Goal: Task Accomplishment & Management: Use online tool/utility

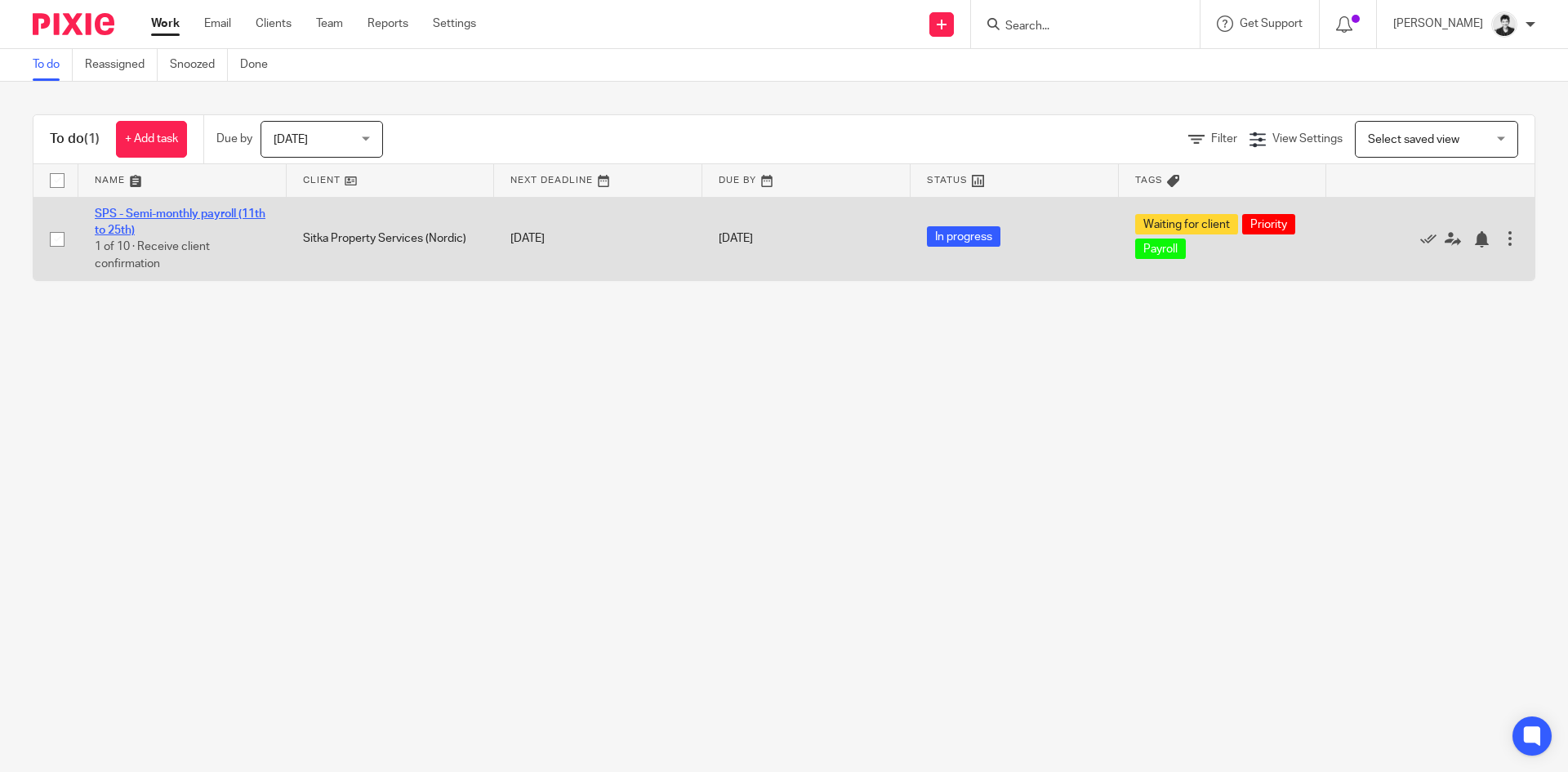
click at [204, 208] on link "SPS - Semi-monthly payroll (11th to 25th)" at bounding box center [180, 222] width 171 height 28
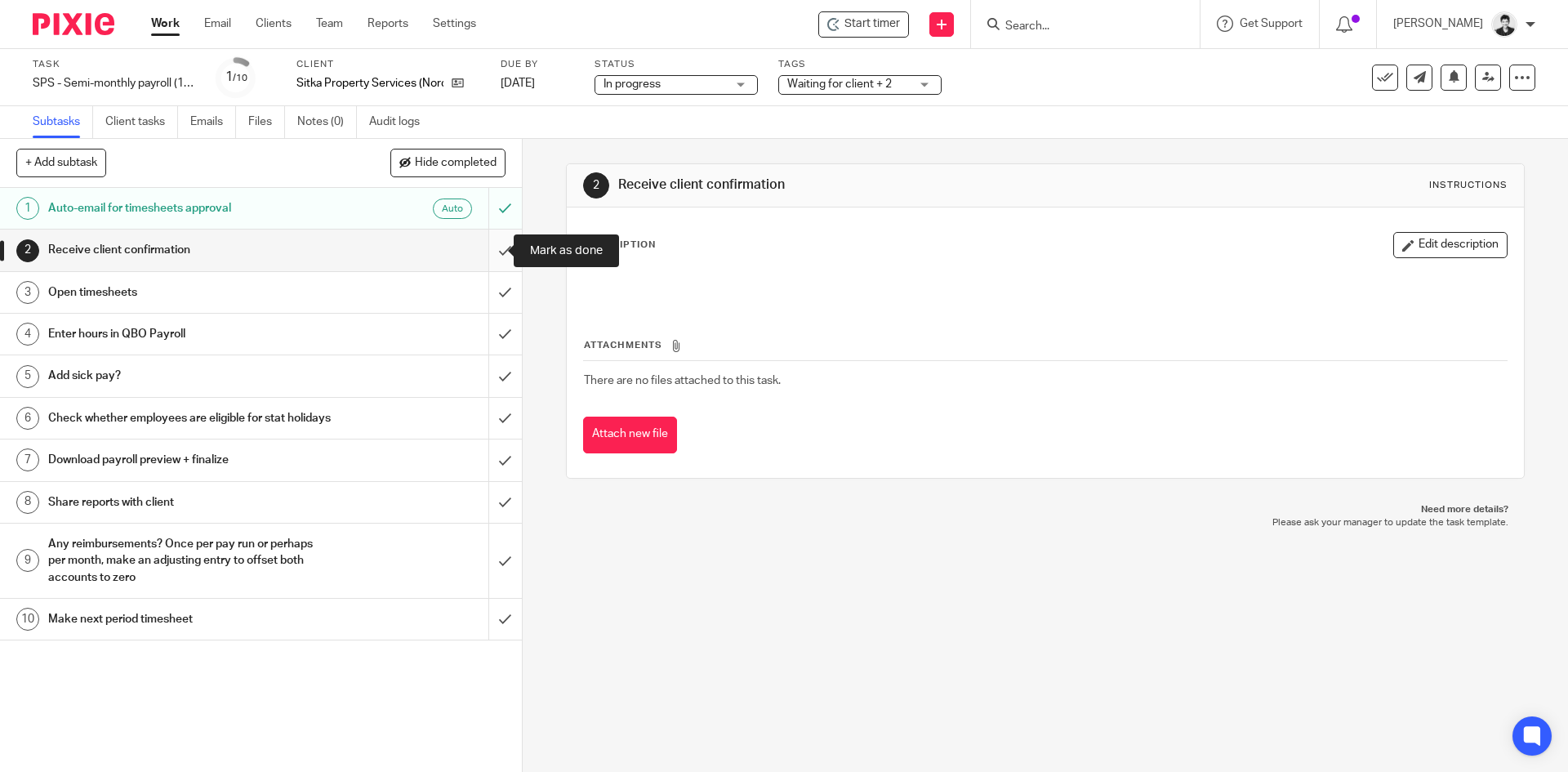
click at [497, 252] on input "submit" at bounding box center [261, 250] width 521 height 41
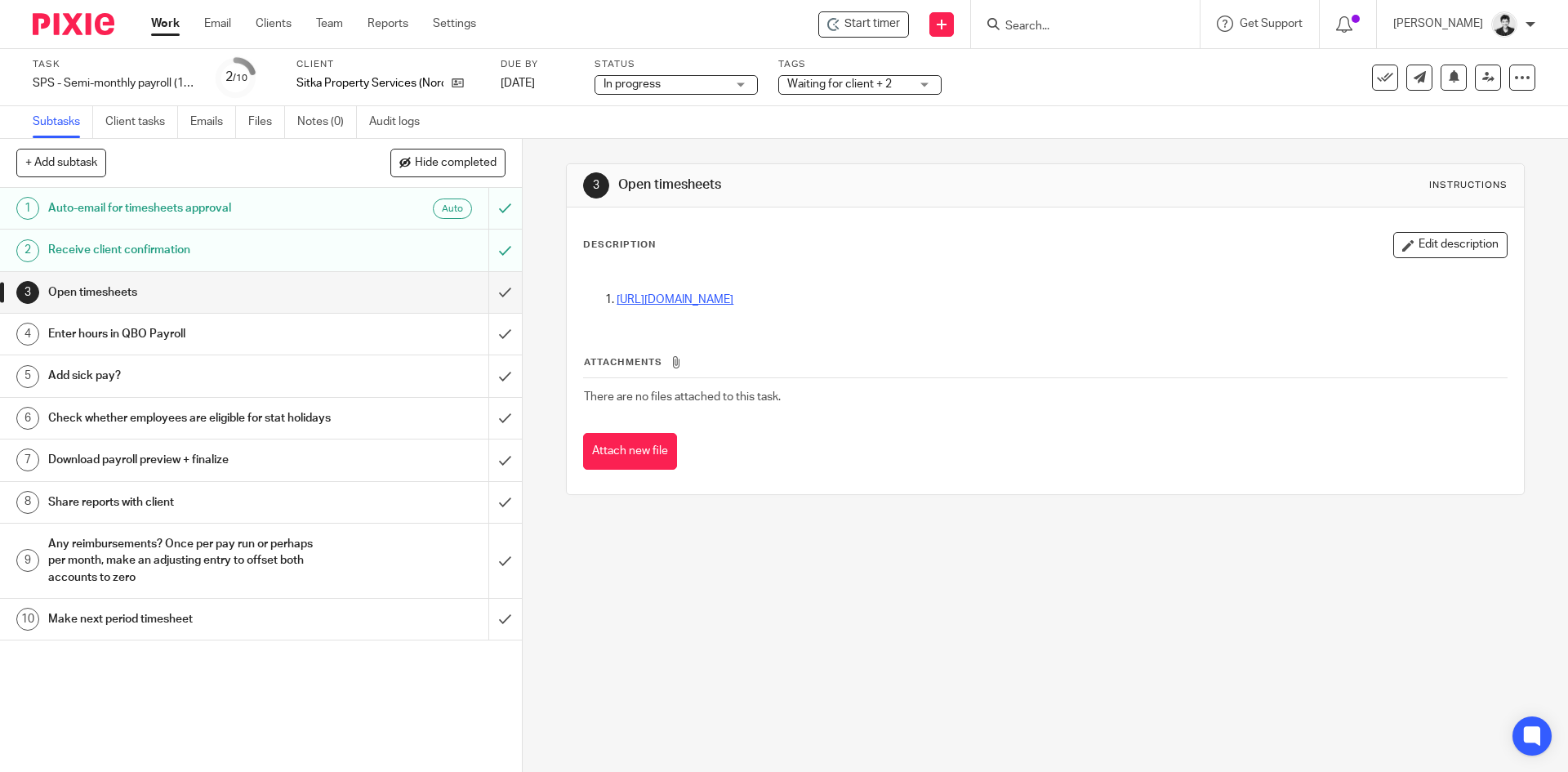
click at [733, 302] on link "https://docs.google.com/spreadsheets/d/1WmwuEV-Iwb4rtnUEwl_c6IM0ic4Q1XrK9Hqm7Yt…" at bounding box center [675, 300] width 117 height 12
click at [481, 290] on input "submit" at bounding box center [261, 292] width 521 height 41
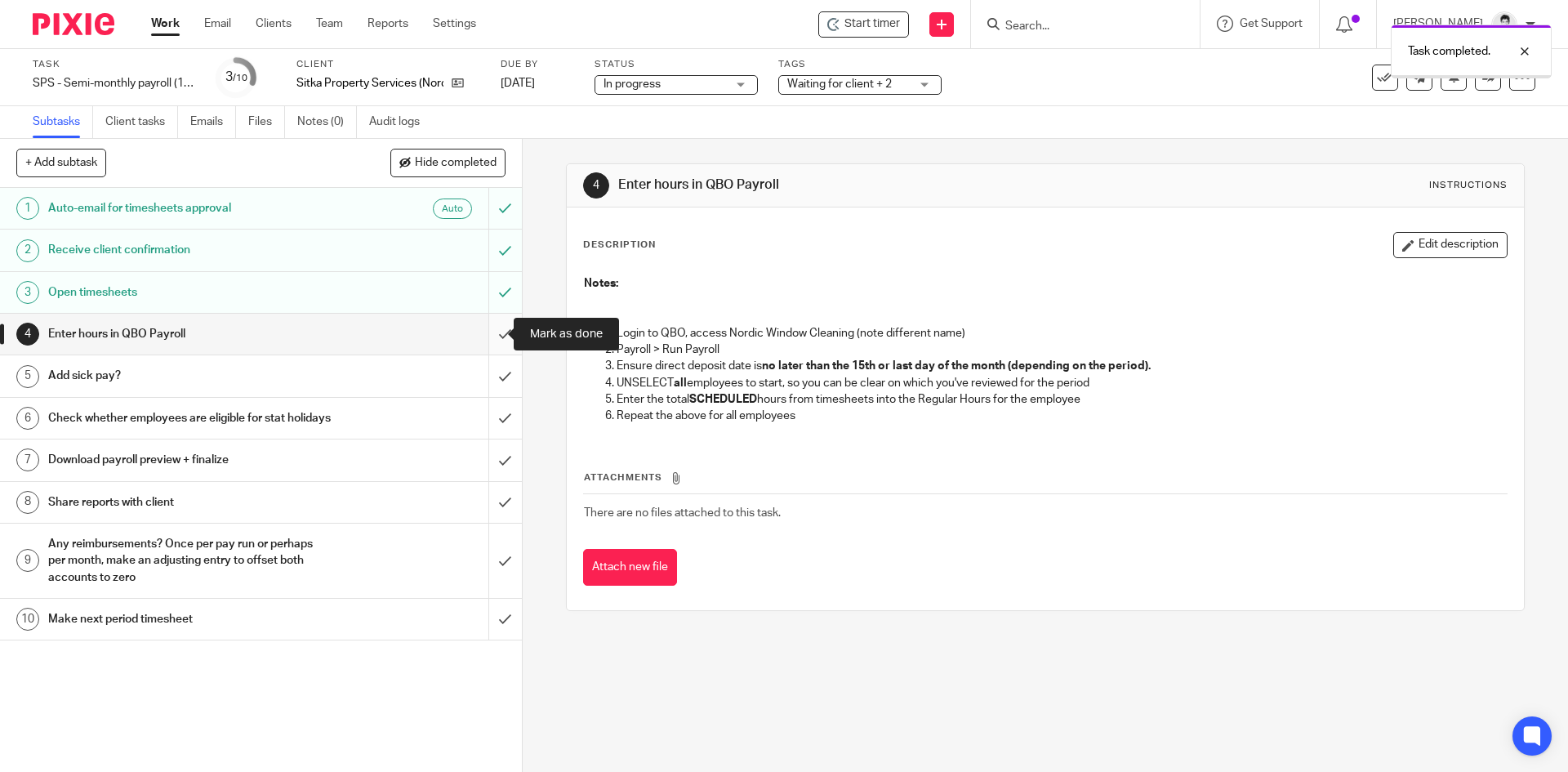
click at [494, 330] on input "submit" at bounding box center [261, 333] width 521 height 41
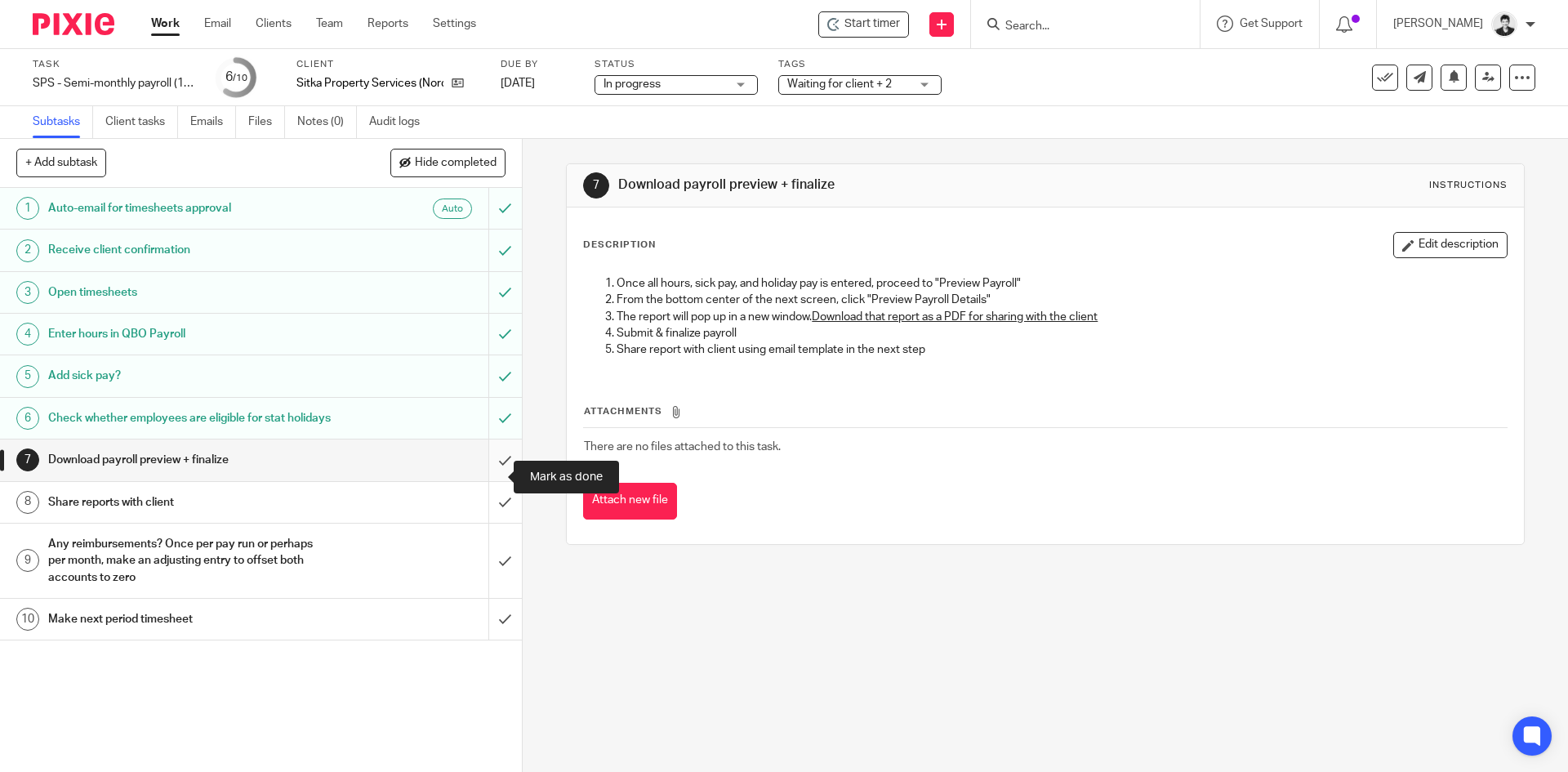
click at [501, 472] on input "submit" at bounding box center [261, 460] width 521 height 41
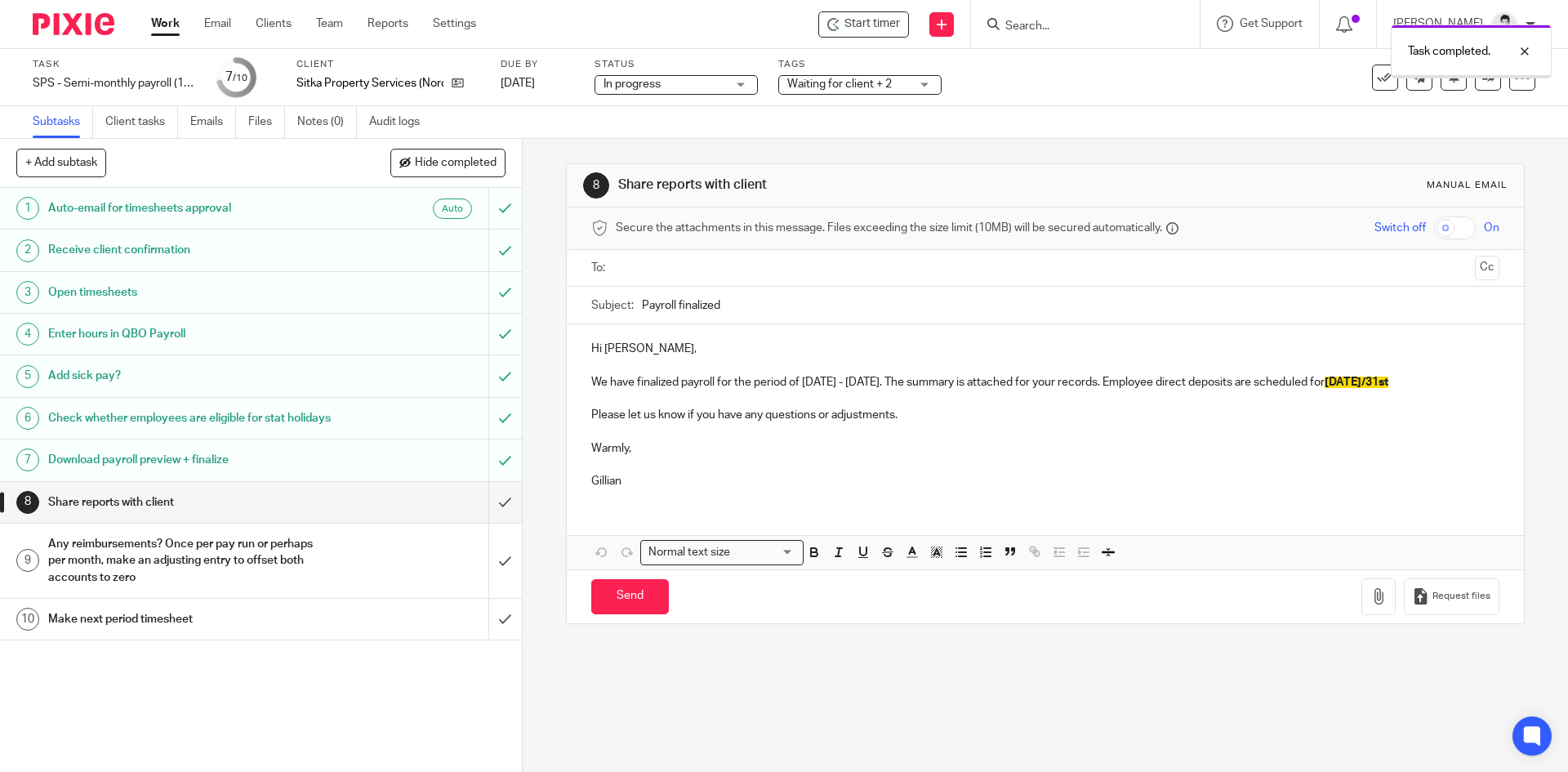
click at [659, 270] on input "text" at bounding box center [1044, 268] width 846 height 19
drag, startPoint x: 788, startPoint y: 398, endPoint x: 579, endPoint y: 407, distance: 209.2
click at [579, 407] on div "Hi Aaron, We have finalized payroll for the period of September 11th - Septembe…" at bounding box center [1045, 415] width 957 height 177
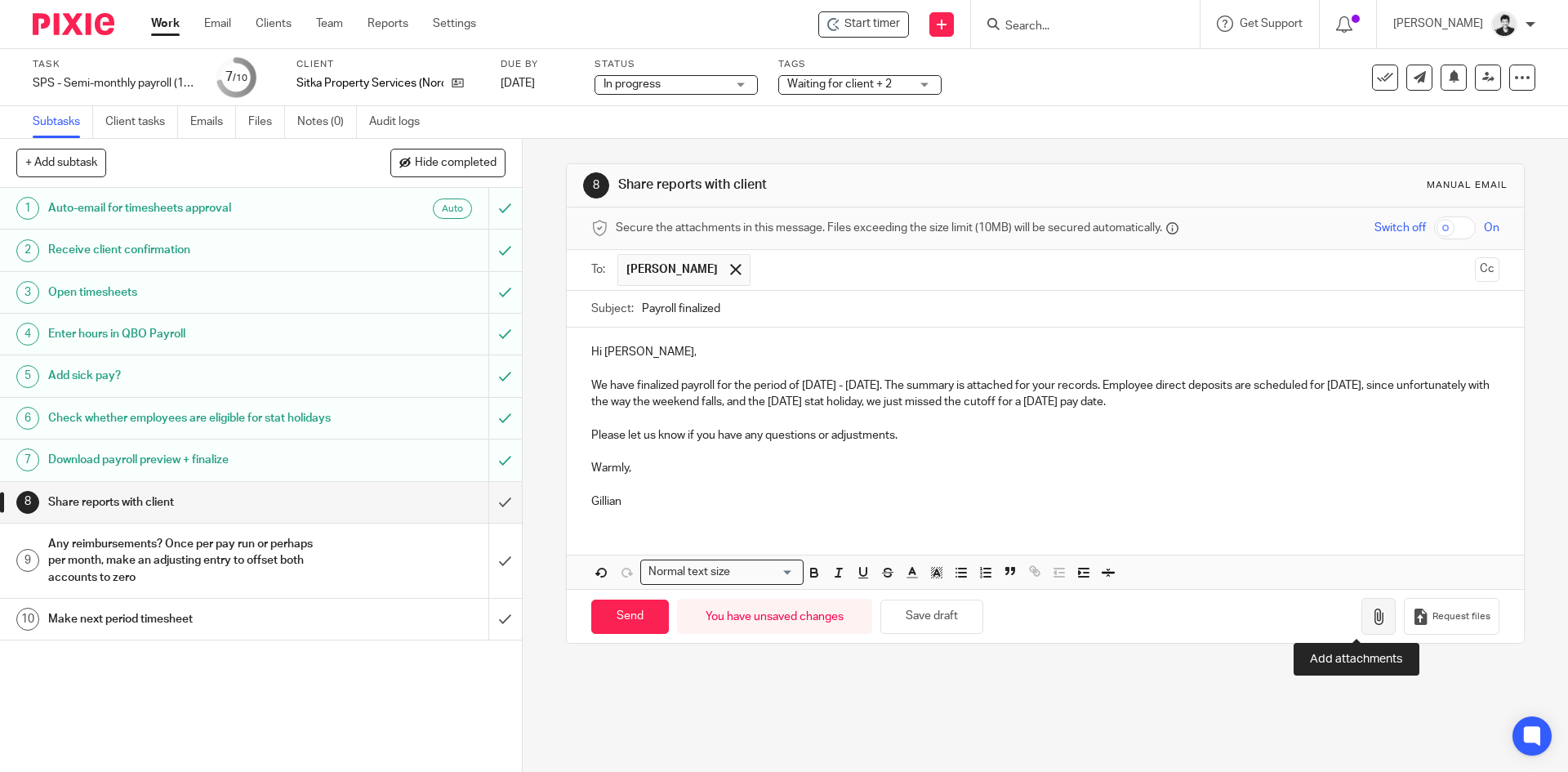
click at [1370, 619] on icon "button" at bounding box center [1378, 617] width 16 height 16
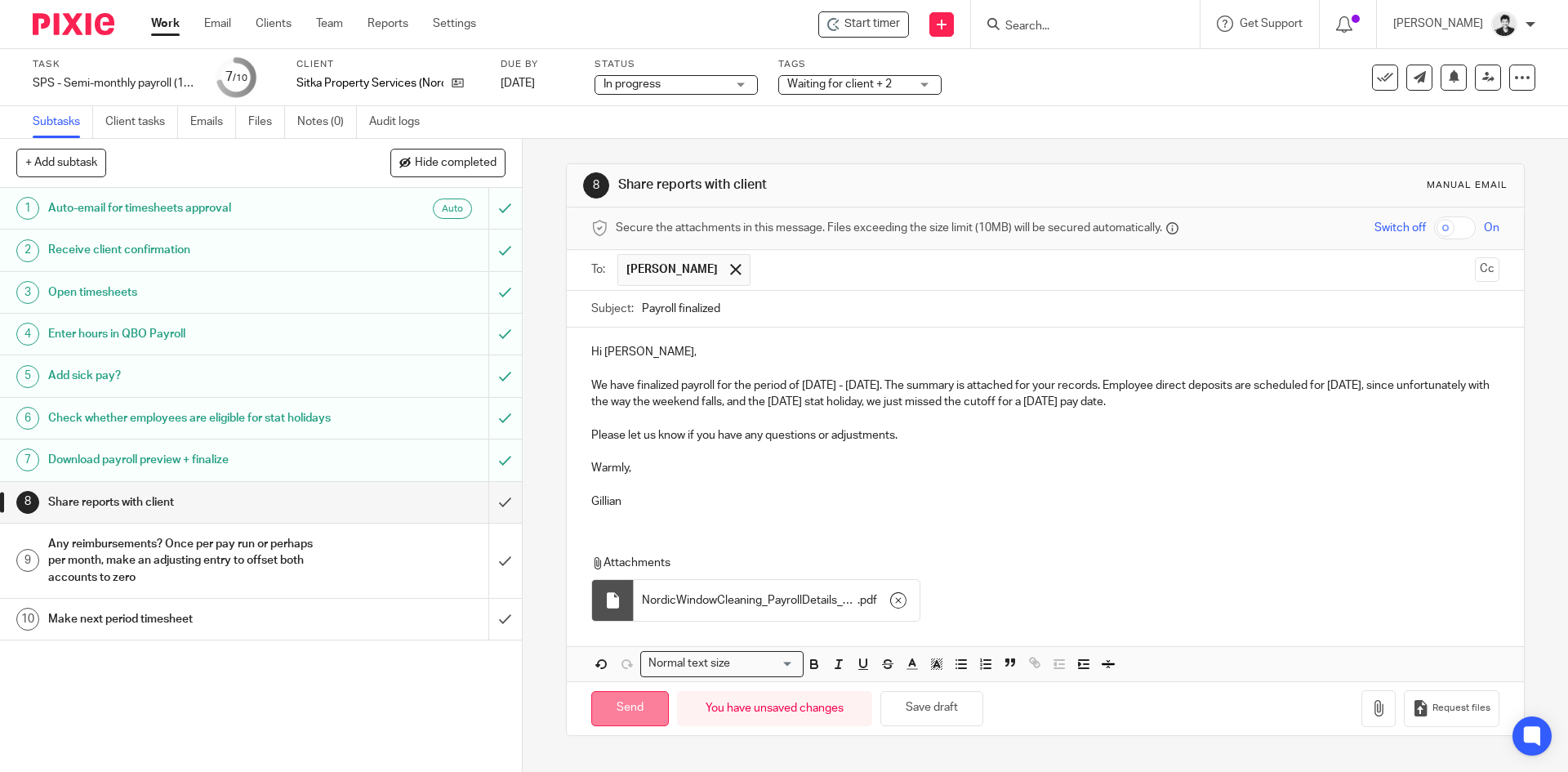
click at [610, 708] on input "Send" at bounding box center [630, 708] width 77 height 35
type input "Sent"
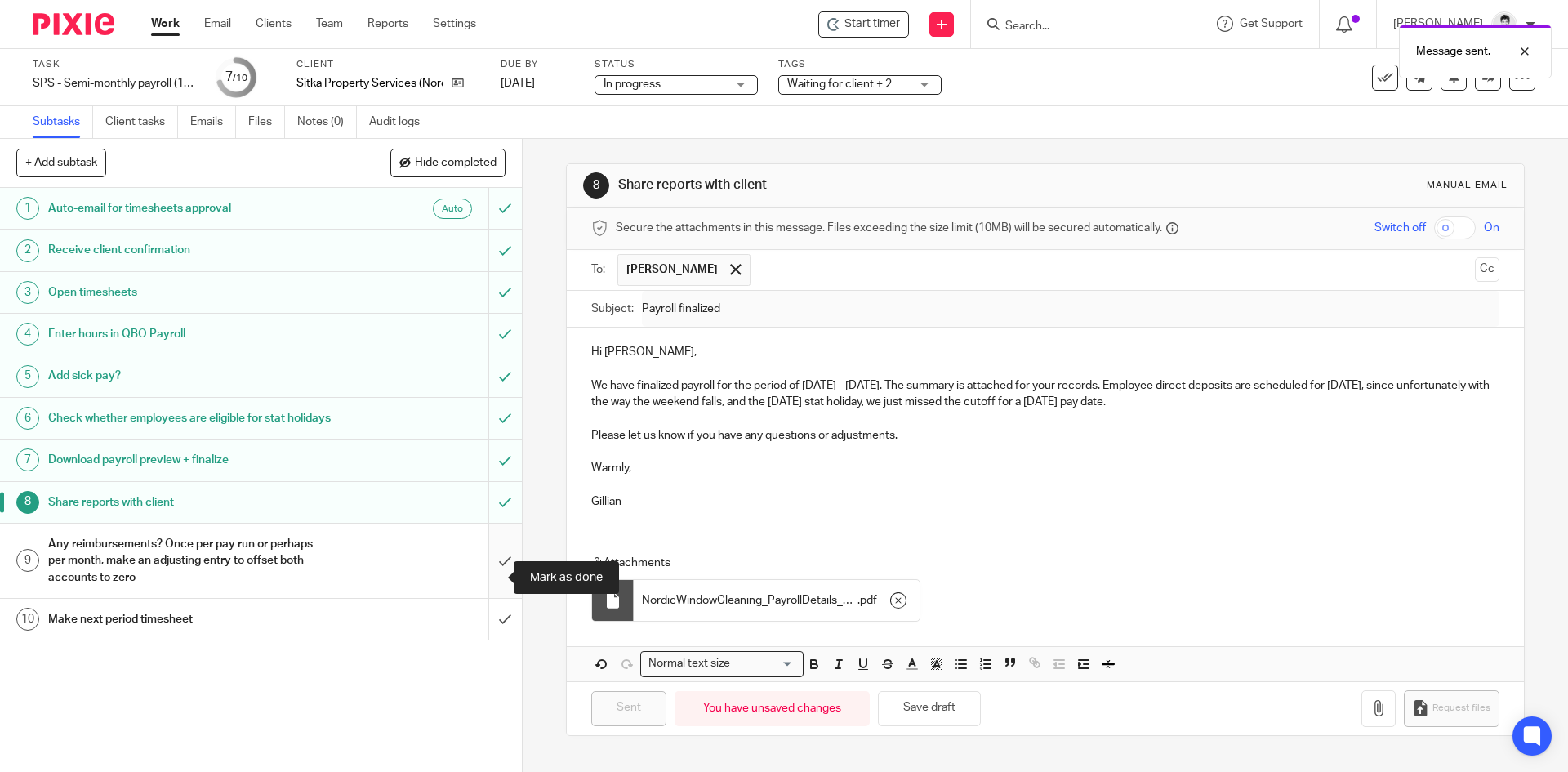
click at [492, 569] on input "submit" at bounding box center [261, 560] width 521 height 74
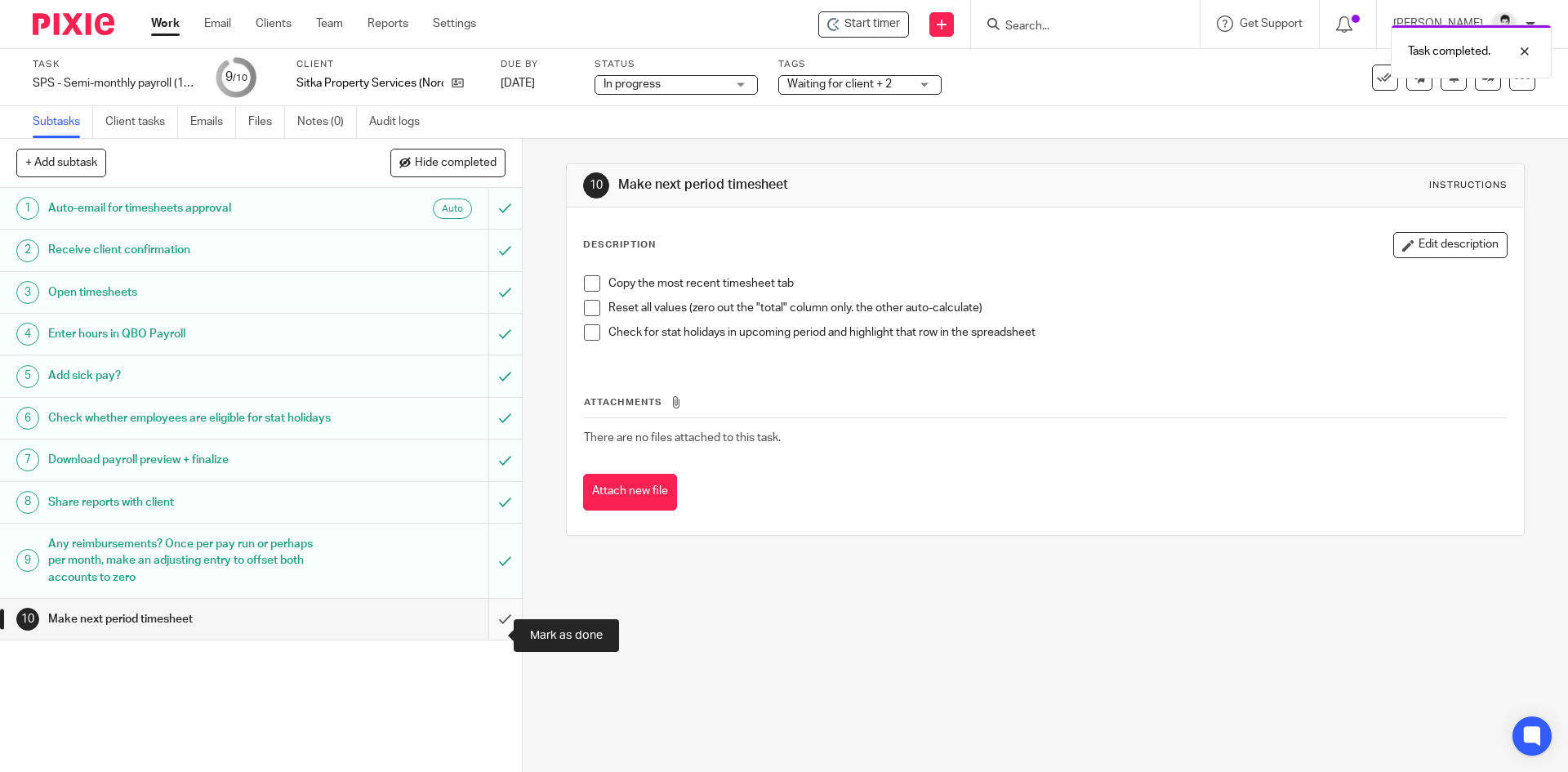
click at [491, 639] on input "submit" at bounding box center [261, 619] width 521 height 41
